Goal: Information Seeking & Learning: Learn about a topic

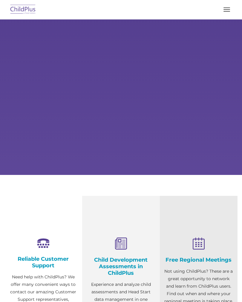
select select "MEDIUM"
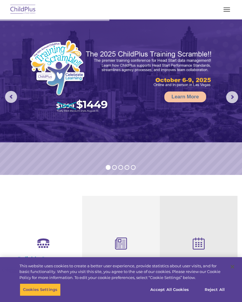
click at [230, 11] on button "button" at bounding box center [227, 10] width 13 height 10
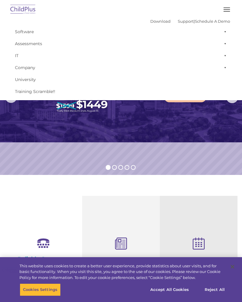
click at [139, 138] on img at bounding box center [121, 80] width 242 height 123
click at [141, 142] on img at bounding box center [121, 80] width 242 height 123
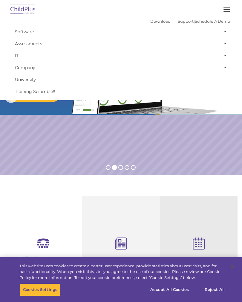
click at [18, 12] on img at bounding box center [23, 10] width 28 height 14
click at [15, 58] on link "IT" at bounding box center [121, 56] width 218 height 12
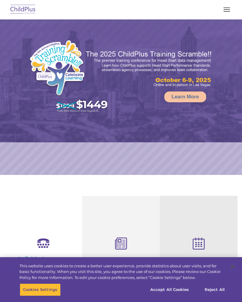
select select "MEDIUM"
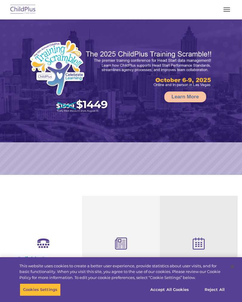
select select "MEDIUM"
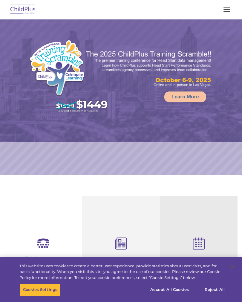
select select "MEDIUM"
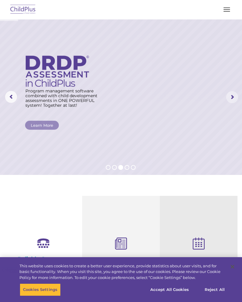
click at [233, 102] on rs-arrow at bounding box center [232, 97] width 12 height 12
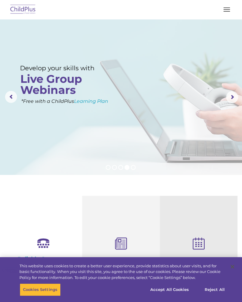
click at [230, 99] on rs-arrow at bounding box center [232, 97] width 12 height 12
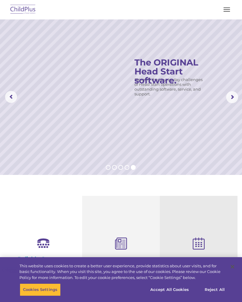
click at [230, 94] on rs-arrow at bounding box center [232, 97] width 12 height 12
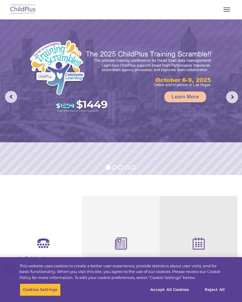
click at [226, 12] on button "button" at bounding box center [227, 10] width 13 height 10
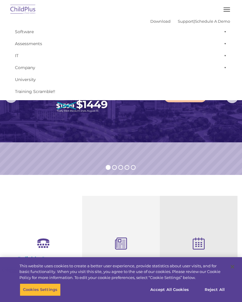
click at [75, 203] on div "Reliable Customer Support Need help with ChildPlus? We offer many convenient wa…" at bounding box center [43, 287] width 78 height 183
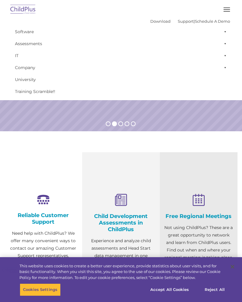
scroll to position [46, 0]
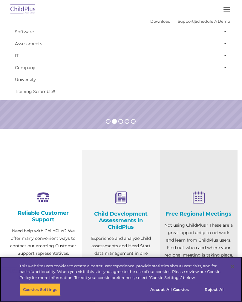
click at [178, 296] on button "Accept All Cookies" at bounding box center [169, 289] width 45 height 13
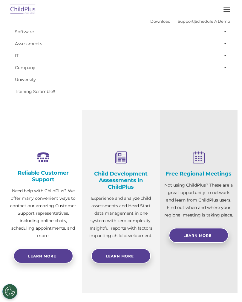
scroll to position [0, 0]
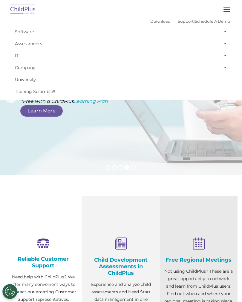
click at [92, 22] on div "Download Support | Schedule A Demo  MENU MENU Software ChildPlus: The original…" at bounding box center [120, 57] width 227 height 81
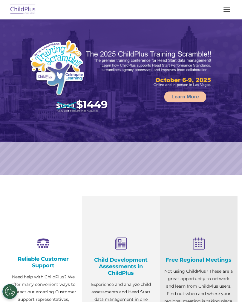
select select "MEDIUM"
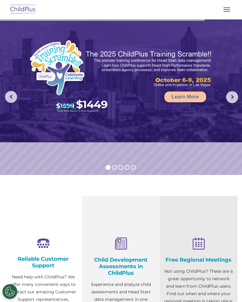
click at [226, 7] on button "button" at bounding box center [227, 10] width 13 height 10
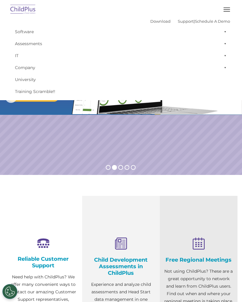
click at [56, 148] on rs-slide "Request a Demo The Future of ChildPlus is Here! Boost your productivity and str…" at bounding box center [121, 96] width 242 height 155
click at [27, 32] on link "Software" at bounding box center [121, 32] width 218 height 12
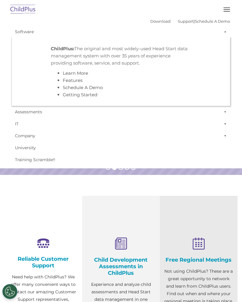
click at [114, 135] on link "Company" at bounding box center [121, 136] width 218 height 12
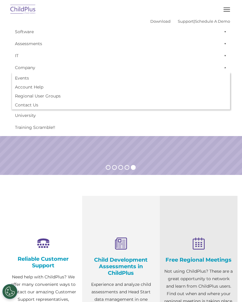
click at [171, 204] on div "Free Regional Meetings Not using ChildPlus? These are a great opportunity to ne…" at bounding box center [199, 287] width 78 height 183
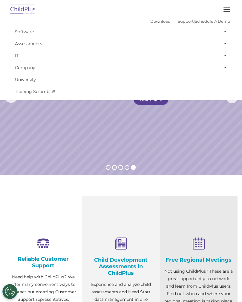
click at [178, 202] on div "Free Regional Meetings Not using ChildPlus? These are a great opportunity to ne…" at bounding box center [199, 287] width 78 height 183
click at [232, 266] on div "Free Regional Meetings Not using ChildPlus? These are a great opportunity to ne…" at bounding box center [198, 271] width 69 height 67
click at [137, 300] on p "Experience and analyze child assessments and Head Start data management in one …" at bounding box center [121, 303] width 69 height 45
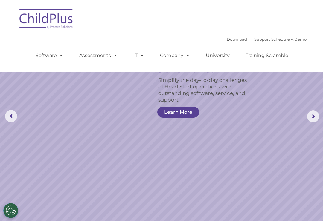
click at [47, 21] on img at bounding box center [46, 20] width 60 height 30
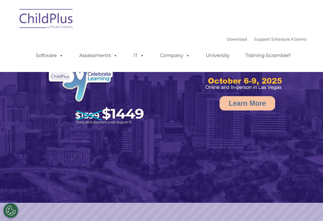
select select "MEDIUM"
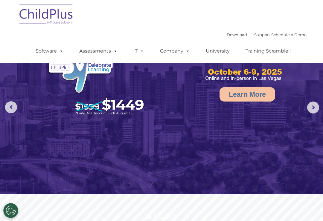
click at [143, 52] on span at bounding box center [140, 51] width 7 height 6
click at [176, 137] on img at bounding box center [161, 92] width 323 height 203
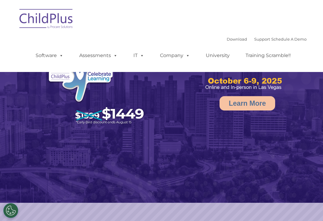
select select "MEDIUM"
click at [143, 54] on span at bounding box center [140, 56] width 7 height 6
click at [184, 134] on img at bounding box center [161, 101] width 323 height 203
click at [116, 53] on span at bounding box center [114, 56] width 7 height 6
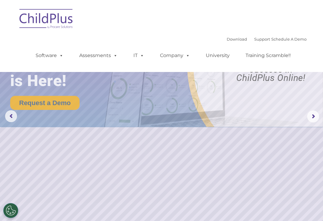
click at [156, 166] on rs-slide "Request a Demo The Future of ChildPlus is Here! Boost your productivity and str…" at bounding box center [161, 116] width 323 height 233
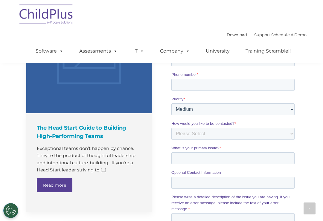
scroll to position [476, 0]
